Goal: Obtain resource: Obtain resource

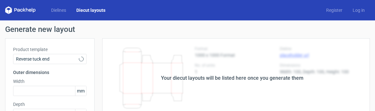
type input "15"
type input "10"
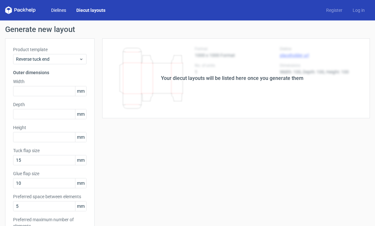
click at [61, 9] on link "Dielines" at bounding box center [58, 10] width 25 height 6
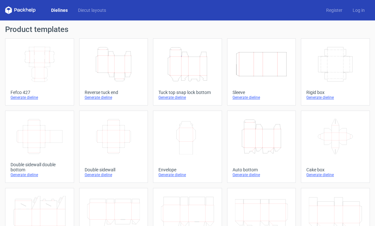
click at [258, 111] on icon "Height Depth Width" at bounding box center [261, 137] width 53 height 36
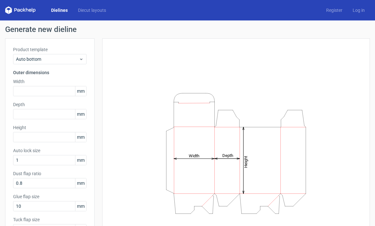
scroll to position [6, 0]
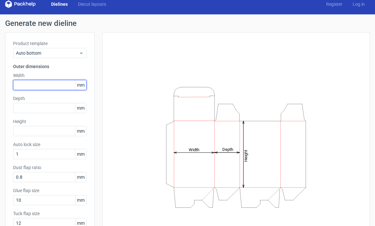
click at [45, 86] on input "text" at bounding box center [49, 85] width 73 height 10
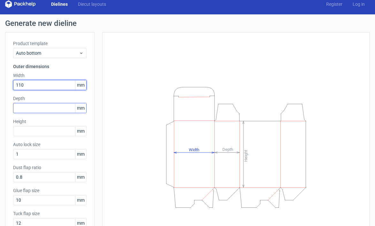
type input "110"
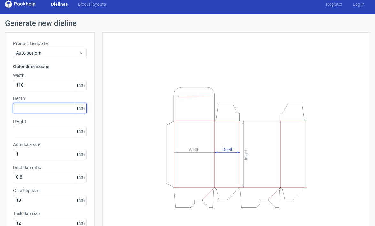
click at [38, 110] on input "text" at bounding box center [49, 108] width 73 height 10
type input "45"
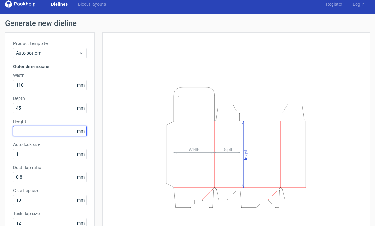
click at [38, 111] on input "text" at bounding box center [49, 131] width 73 height 10
type input "75"
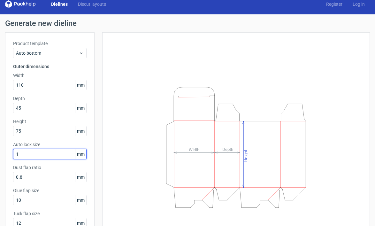
drag, startPoint x: 39, startPoint y: 158, endPoint x: 35, endPoint y: 156, distance: 5.2
click at [39, 111] on input "1" at bounding box center [49, 154] width 73 height 10
drag, startPoint x: 32, startPoint y: 155, endPoint x: 10, endPoint y: 155, distance: 22.0
click at [10, 111] on div "Product template Auto bottom Outer dimensions Width 110 mm Depth 45 mm Height 7…" at bounding box center [49, 136] width 89 height 209
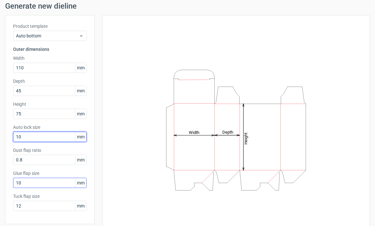
scroll to position [47, 0]
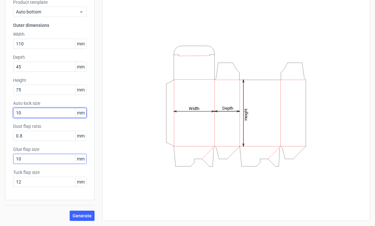
type input "10"
drag, startPoint x: 28, startPoint y: 157, endPoint x: 16, endPoint y: 158, distance: 11.8
click at [16, 111] on input "10" at bounding box center [49, 159] width 73 height 10
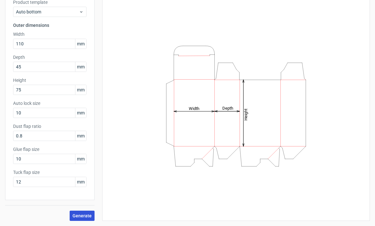
click at [81, 111] on span "Generate" at bounding box center [82, 215] width 19 height 4
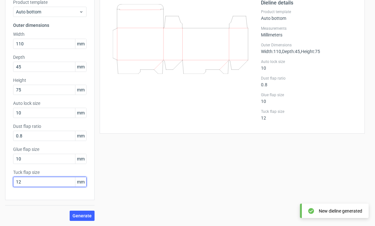
drag, startPoint x: 25, startPoint y: 185, endPoint x: 14, endPoint y: 185, distance: 11.2
click at [14, 111] on input "12" at bounding box center [49, 182] width 73 height 10
drag, startPoint x: 25, startPoint y: 184, endPoint x: 12, endPoint y: 184, distance: 12.8
click at [12, 111] on div "Product template Auto bottom Outer dimensions Width 110 mm Depth 45 mm Height 7…" at bounding box center [49, 95] width 89 height 209
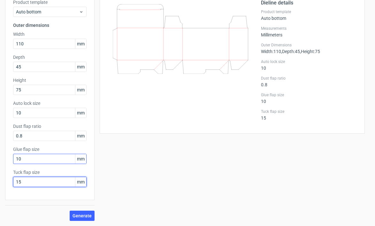
type input "15"
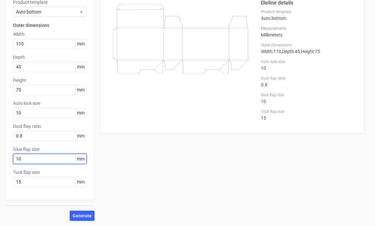
click at [25, 111] on input "10" at bounding box center [49, 159] width 73 height 10
drag, startPoint x: 25, startPoint y: 160, endPoint x: 13, endPoint y: 161, distance: 11.5
click at [13, 111] on input "10" at bounding box center [49, 159] width 73 height 10
type input "15"
click at [87, 111] on span "Generate" at bounding box center [82, 215] width 19 height 4
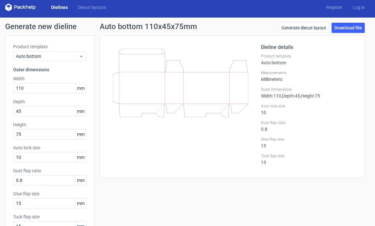
scroll to position [3, 0]
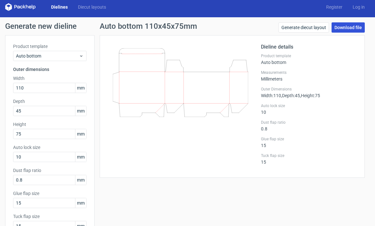
click at [344, 30] on link "Download file" at bounding box center [348, 27] width 33 height 10
drag, startPoint x: 145, startPoint y: 27, endPoint x: 197, endPoint y: 29, distance: 51.5
click at [197, 29] on div "Auto bottom 110x45x75mm Generate diecut layout Download file" at bounding box center [232, 28] width 265 height 13
copy h1 "110x45x75mm"
click at [57, 7] on link "Dielines" at bounding box center [59, 7] width 27 height 6
